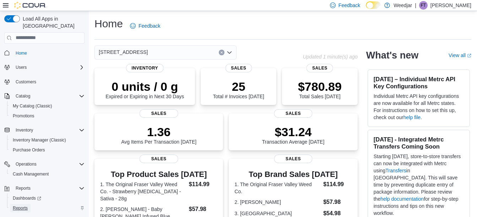
click at [24, 206] on span "Reports" at bounding box center [20, 209] width 15 height 6
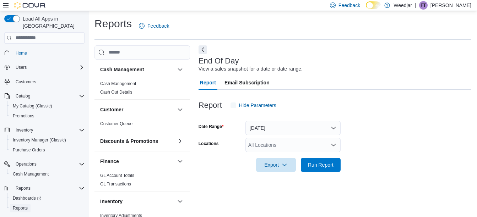
scroll to position [11, 0]
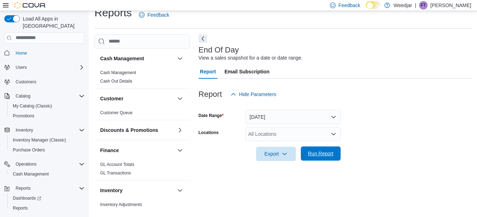
click at [322, 156] on span "Run Report" at bounding box center [321, 153] width 26 height 7
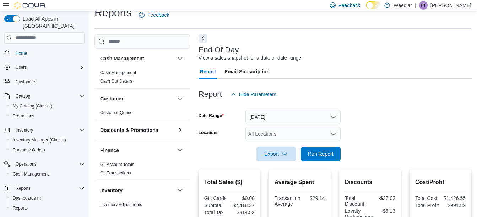
click at [201, 39] on button "Next" at bounding box center [202, 38] width 9 height 9
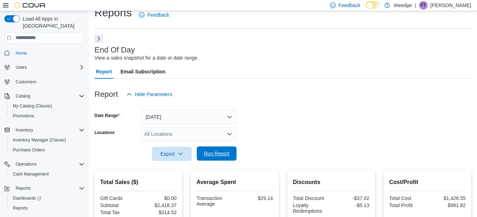
click at [221, 154] on span "Run Report" at bounding box center [217, 153] width 26 height 7
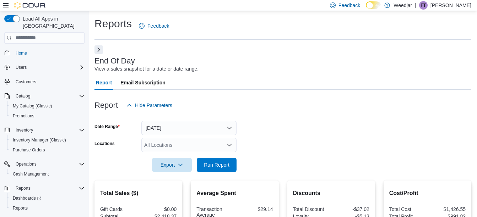
click at [459, 8] on p "[PERSON_NAME]" at bounding box center [450, 5] width 41 height 9
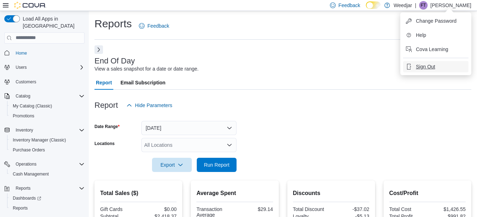
click at [427, 66] on span "Sign Out" at bounding box center [425, 66] width 19 height 7
